Goal: Task Accomplishment & Management: Use online tool/utility

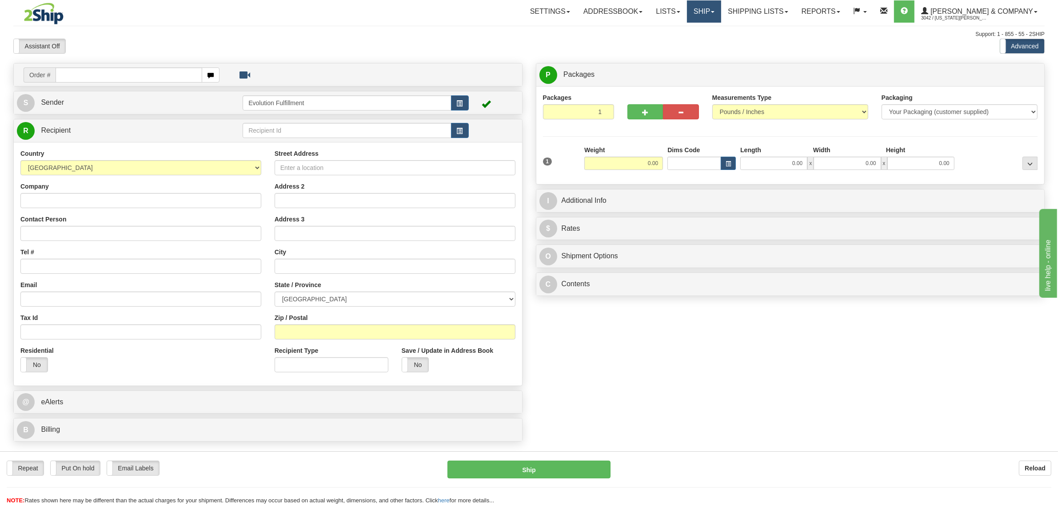
click at [721, 17] on link "Ship" at bounding box center [704, 11] width 34 height 22
click at [720, 39] on link "OnHold / Order Queue" at bounding box center [680, 43] width 80 height 12
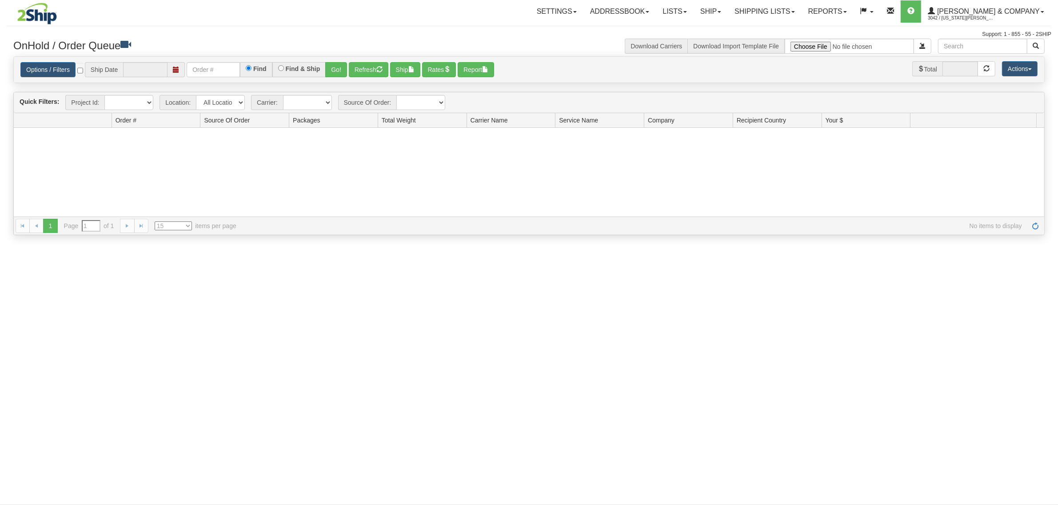
type input "[DATE]"
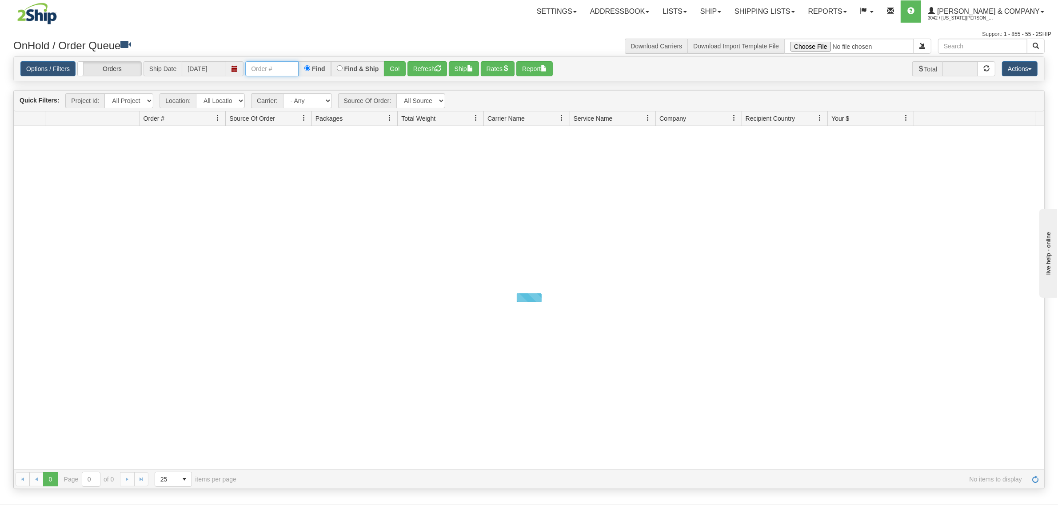
click at [267, 69] on input "text" at bounding box center [271, 68] width 53 height 15
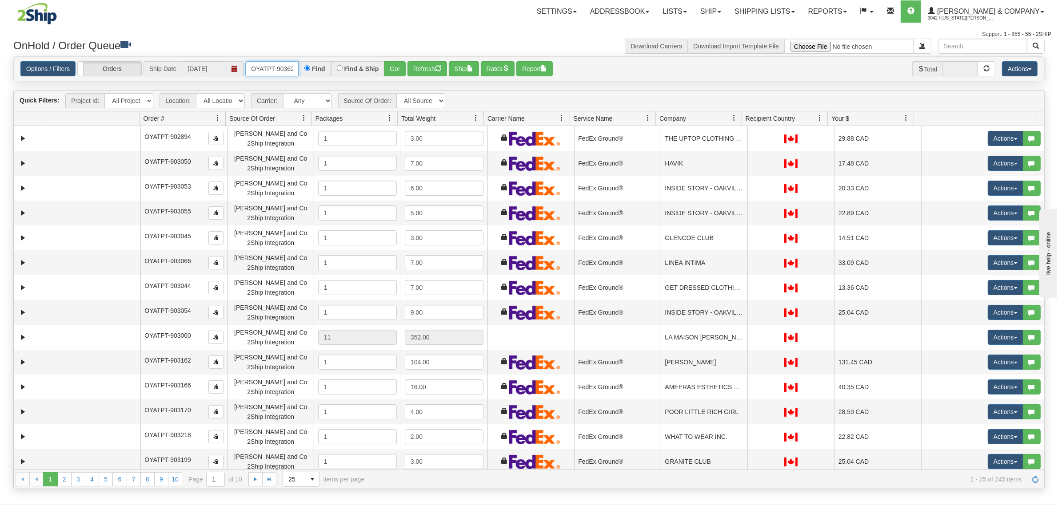
type input "OYATPT-903623"
drag, startPoint x: 398, startPoint y: 66, endPoint x: 406, endPoint y: 8, distance: 58.9
click at [399, 64] on button "Go!" at bounding box center [395, 68] width 22 height 15
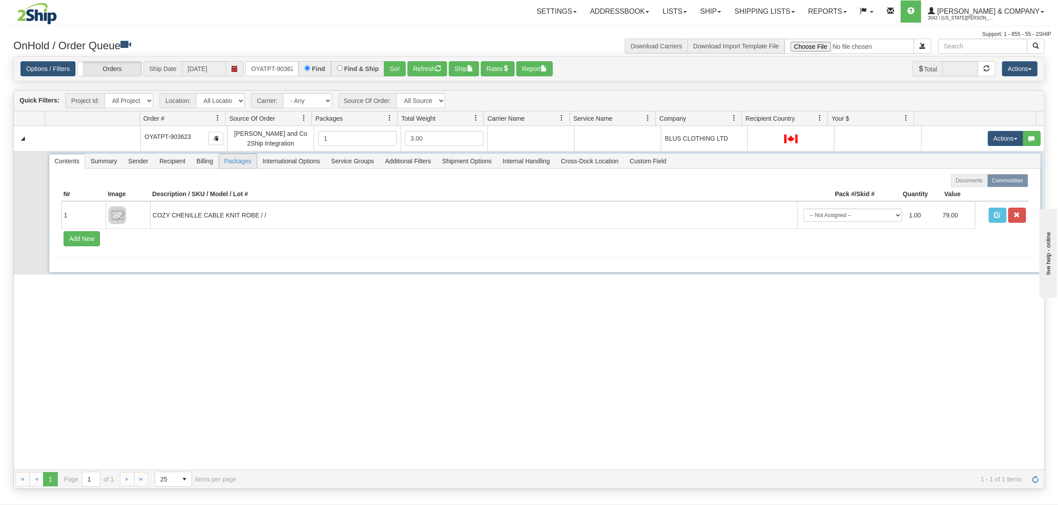
click at [242, 163] on span "Packages" at bounding box center [238, 161] width 38 height 14
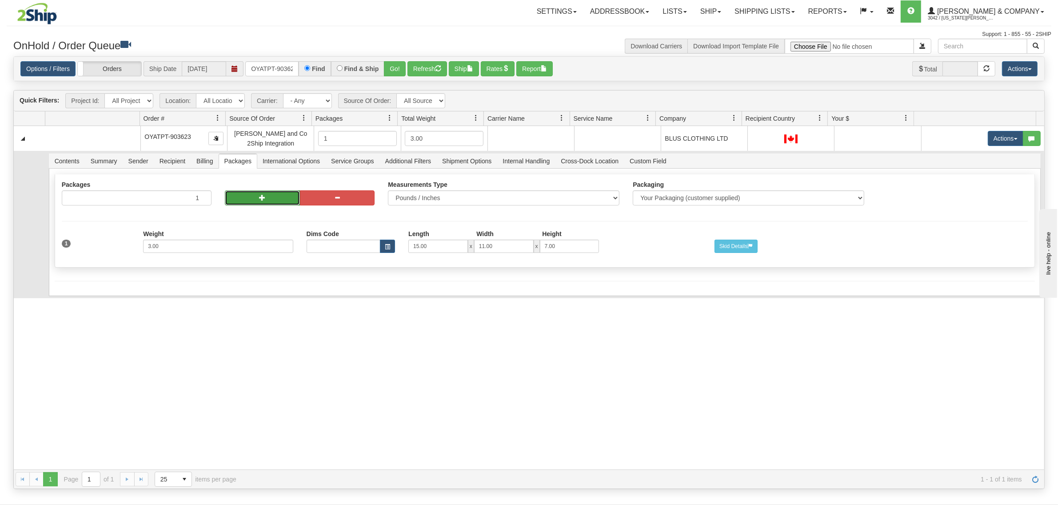
click at [250, 203] on button "button" at bounding box center [262, 198] width 75 height 15
radio input "true"
type input "2"
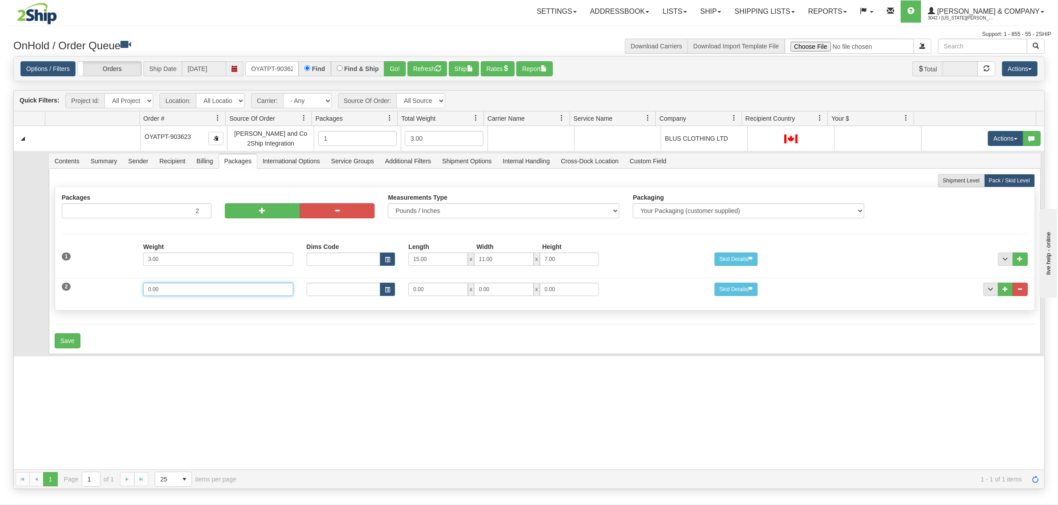
drag, startPoint x: 187, startPoint y: 291, endPoint x: 76, endPoint y: 285, distance: 111.2
click at [76, 285] on div "2 Weight 0.00 Dims Code Length Width Height 0.00 x 0.00 x" at bounding box center [544, 289] width 979 height 30
type input "2"
type input "13"
type input "10"
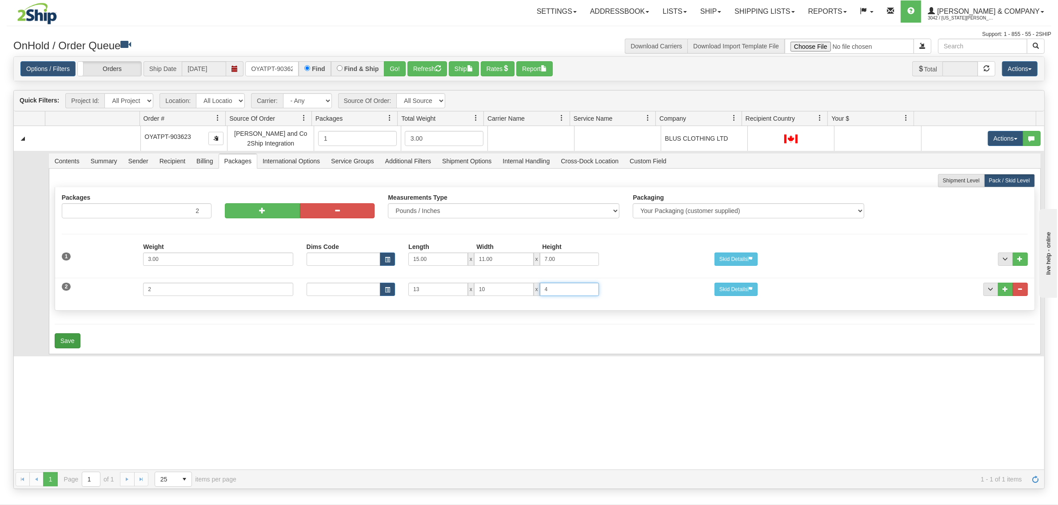
type input "4"
click at [64, 344] on button "Save" at bounding box center [68, 341] width 26 height 15
click at [281, 68] on input "OYATPT-903623" at bounding box center [271, 68] width 53 height 15
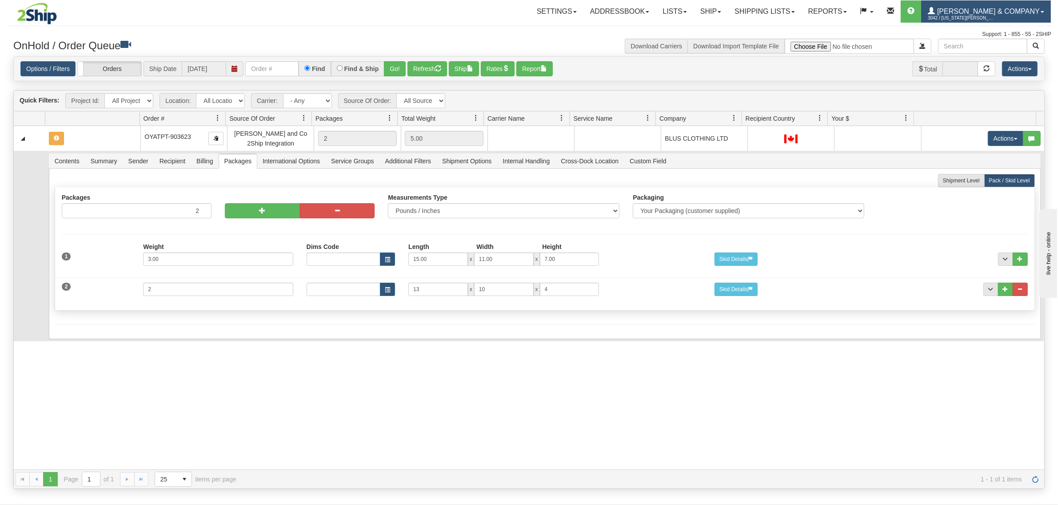
click at [958, 16] on link "Yates & Company 3042 / Montana Yates" at bounding box center [986, 11] width 130 height 22
click at [1016, 52] on link "LOG OUT" at bounding box center [1005, 54] width 90 height 12
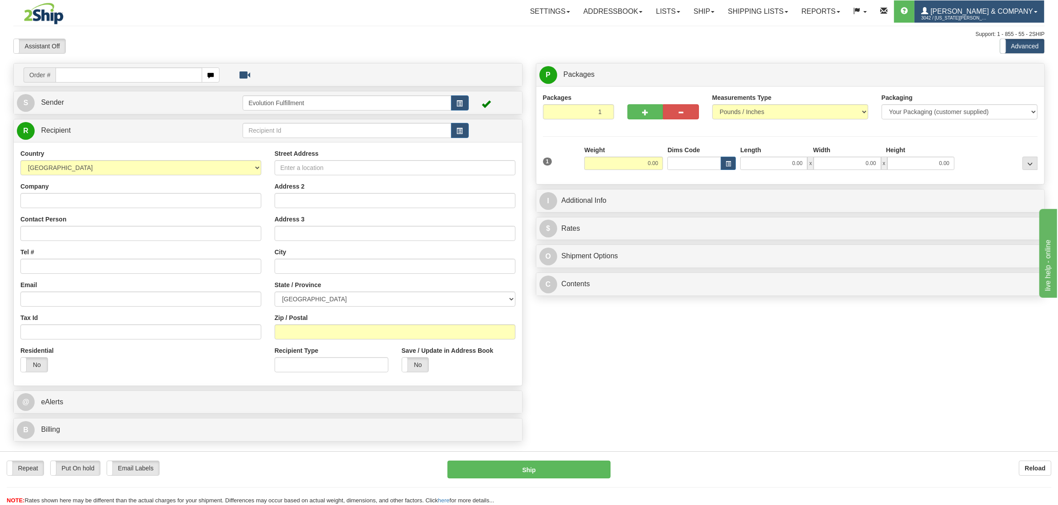
drag, startPoint x: 976, startPoint y: 12, endPoint x: 984, endPoint y: 14, distance: 7.7
click at [846, 12] on span "[PERSON_NAME] & Company" at bounding box center [980, 12] width 105 height 8
click at [846, 54] on span "LOG OUT" at bounding box center [985, 54] width 28 height 7
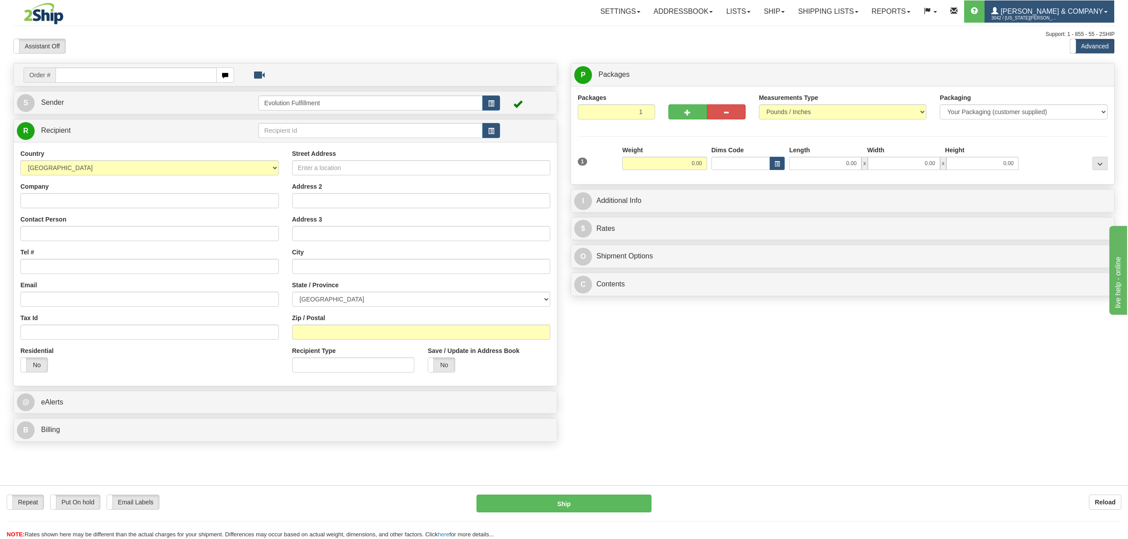
click at [846, 15] on span "3042 / Montana Yates" at bounding box center [1024, 18] width 67 height 9
click at [846, 59] on link "LOG OUT" at bounding box center [1069, 54] width 90 height 12
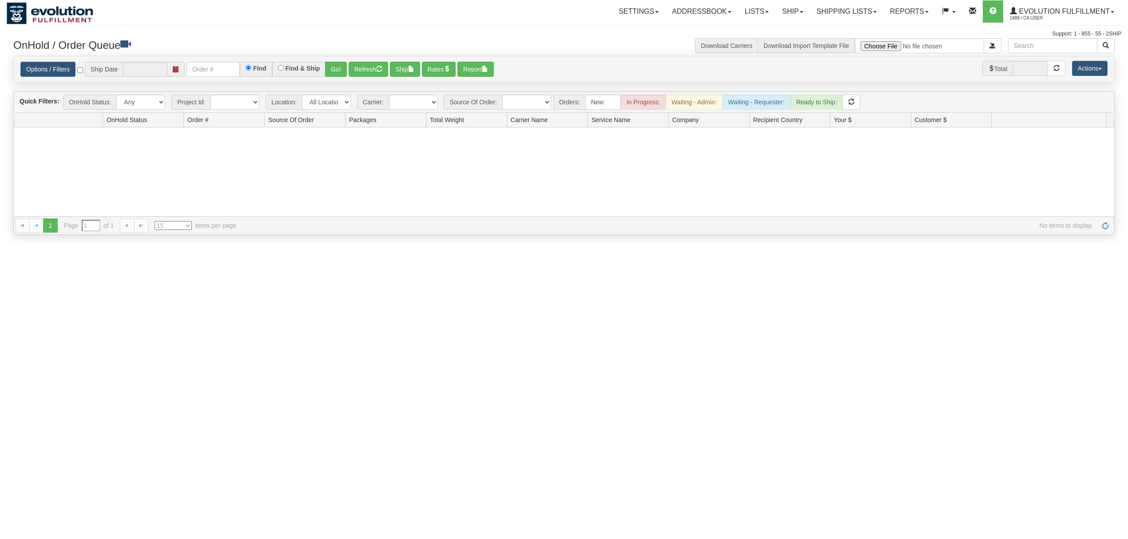
type input "[DATE]"
